Goal: Transaction & Acquisition: Obtain resource

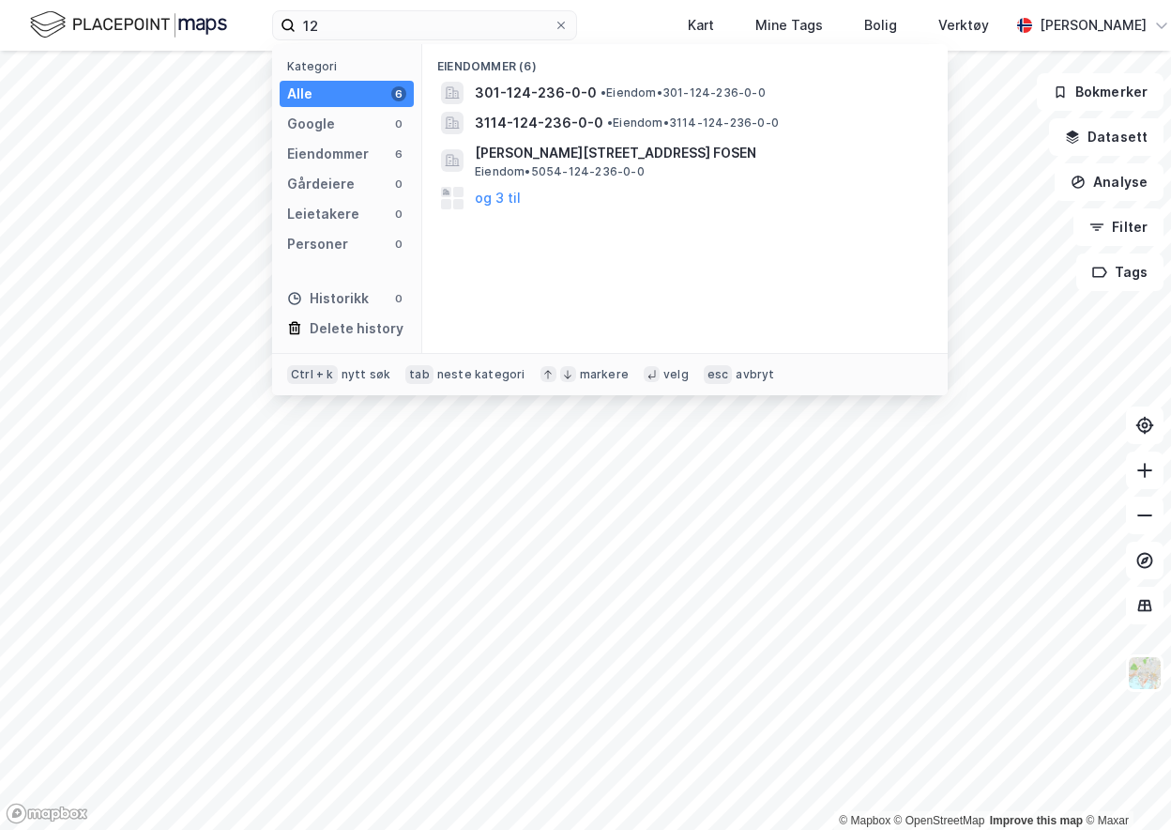
type input "1"
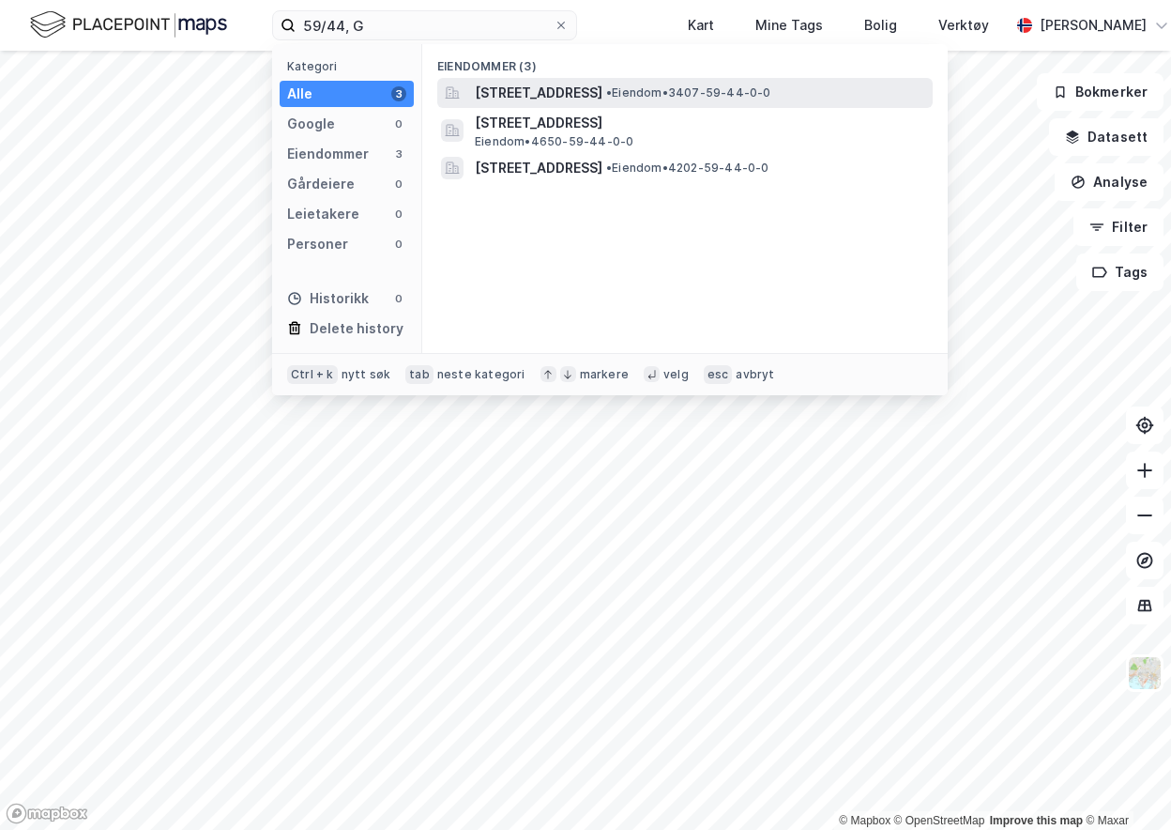
type input "59/44, G"
click at [558, 96] on span "[STREET_ADDRESS]" at bounding box center [539, 93] width 128 height 23
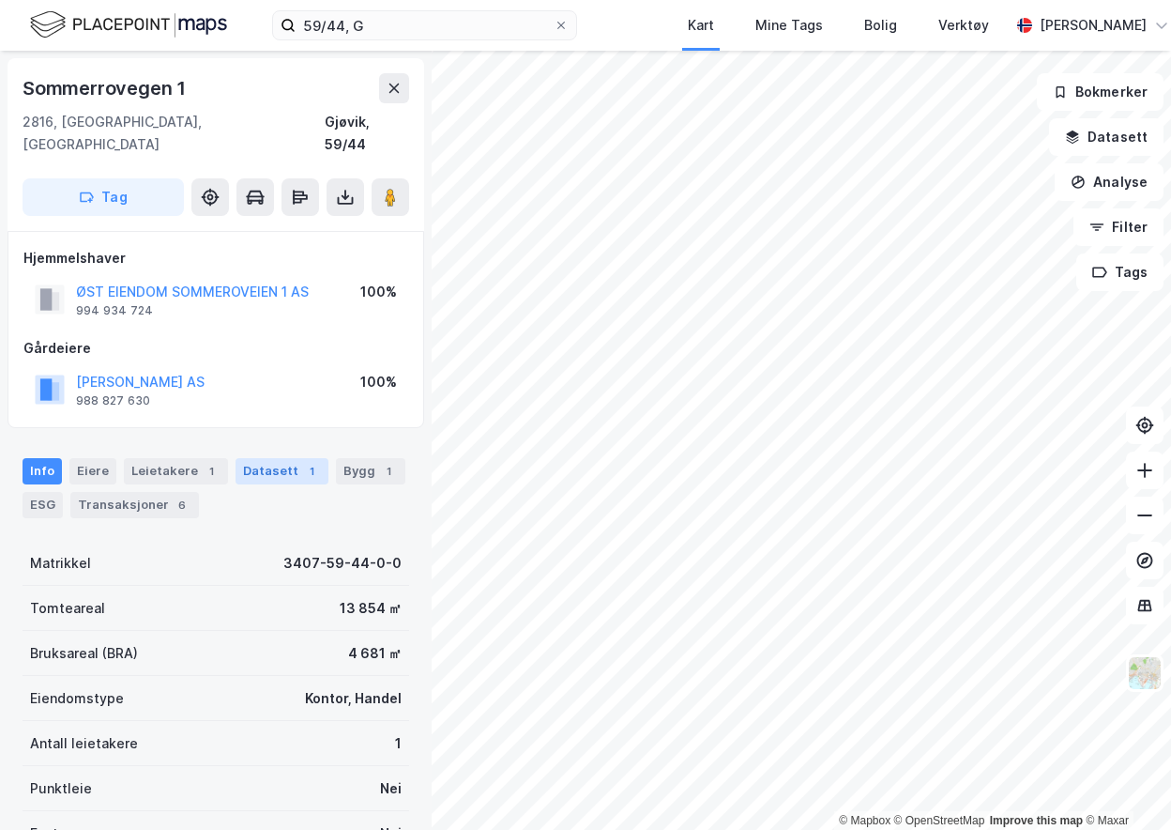
click at [273, 458] on div "Datasett 1" at bounding box center [282, 471] width 93 height 26
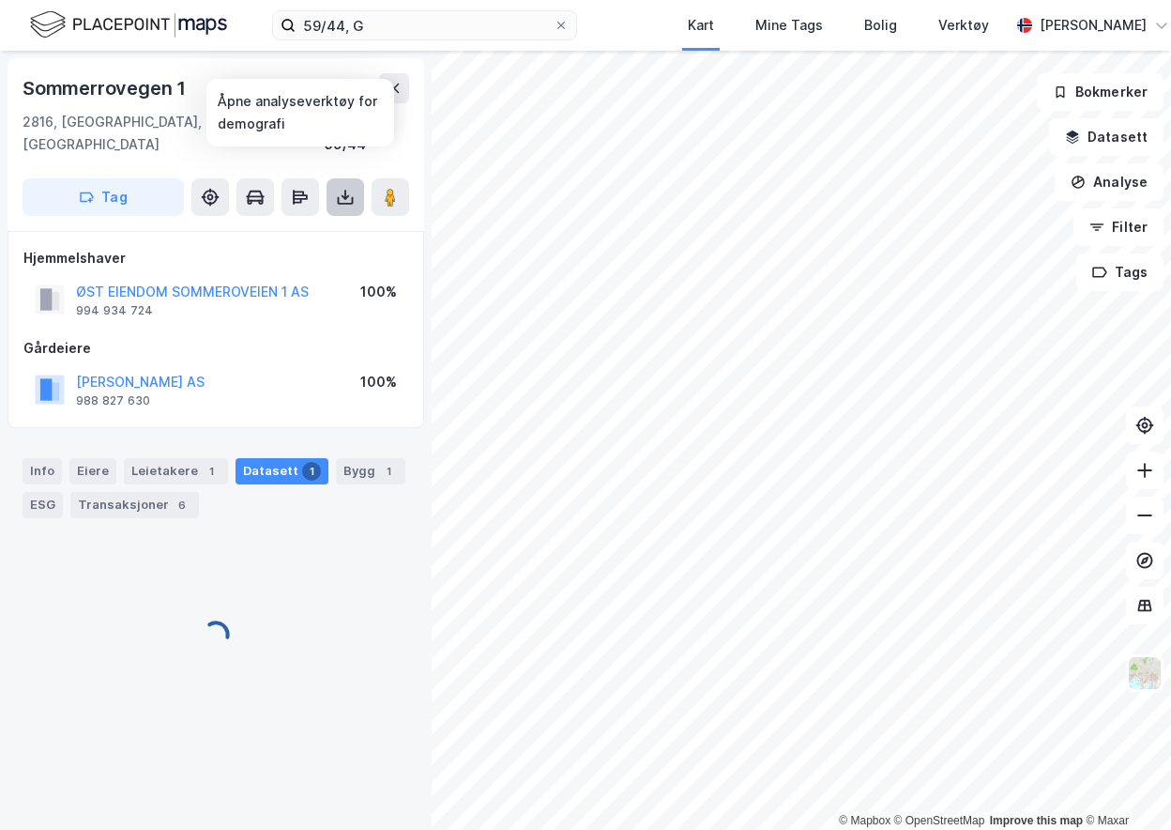
click at [344, 188] on icon at bounding box center [345, 197] width 19 height 19
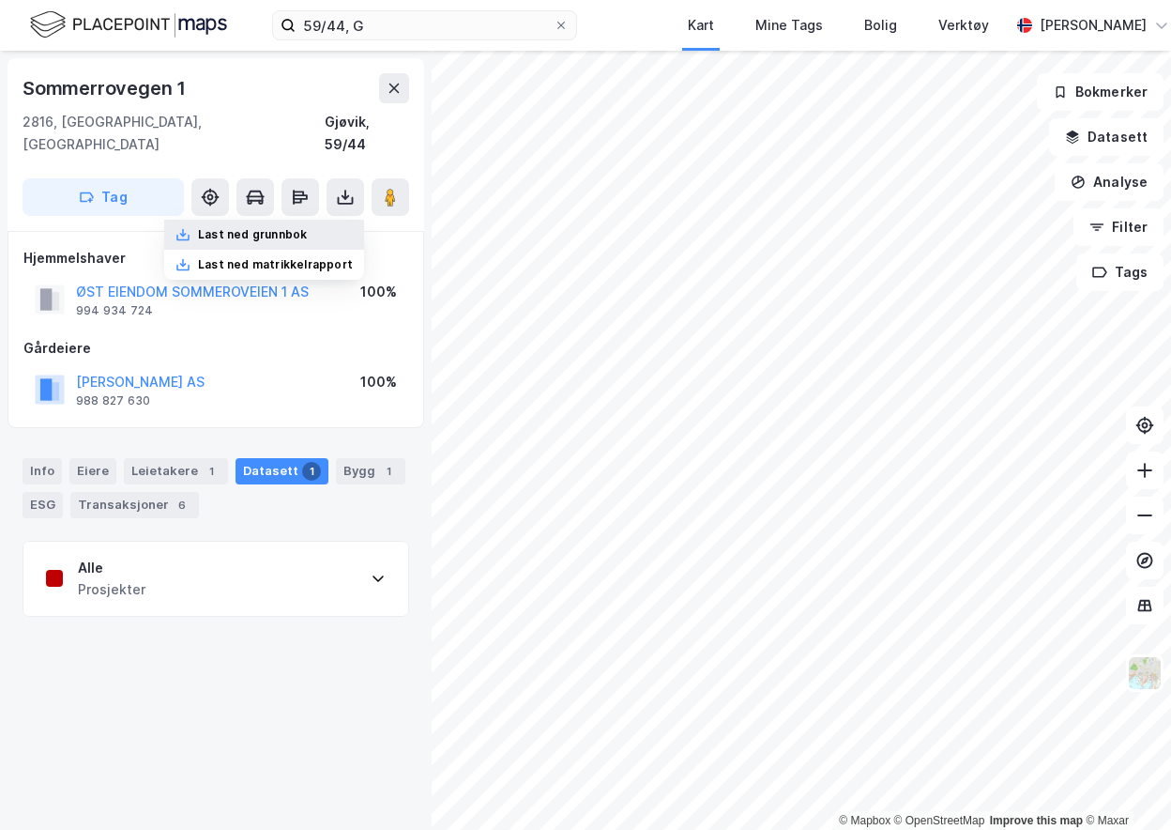
click at [274, 227] on div "Last ned grunnbok" at bounding box center [252, 234] width 109 height 15
